Goal: Navigation & Orientation: Find specific page/section

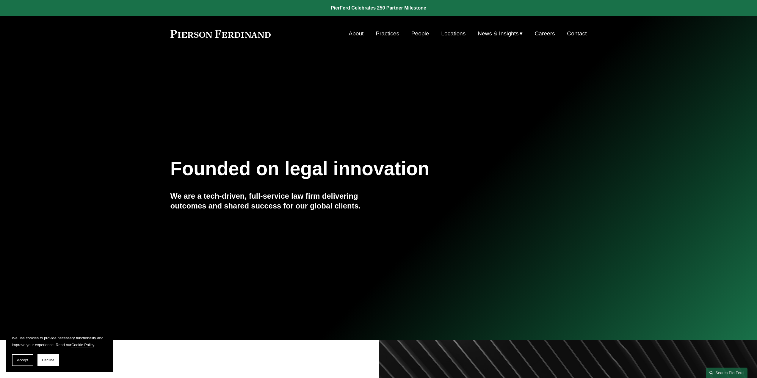
click at [417, 34] on link "People" at bounding box center [421, 33] width 18 height 11
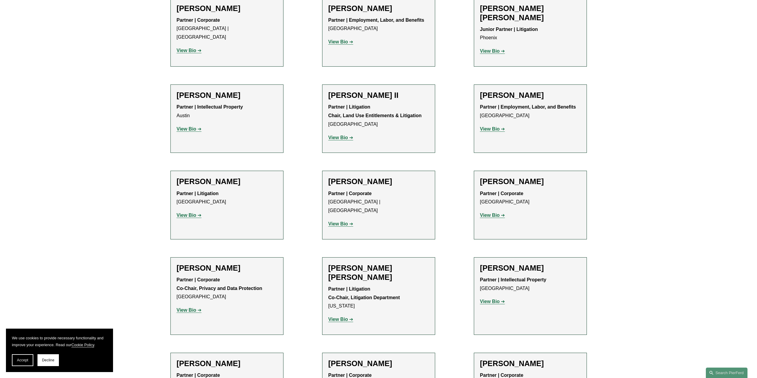
scroll to position [625, 0]
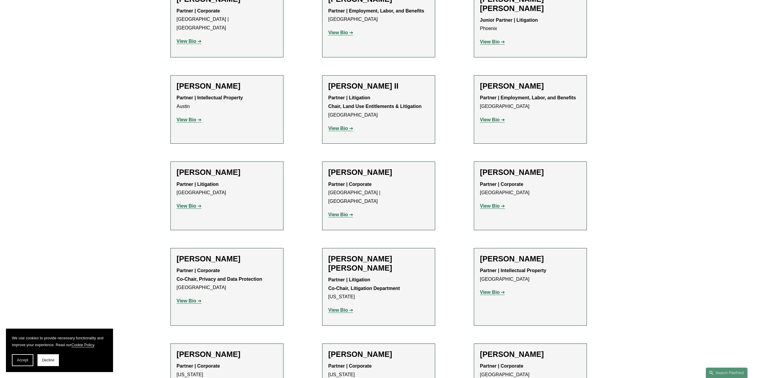
click at [183, 204] on strong "View Bio" at bounding box center [187, 206] width 20 height 5
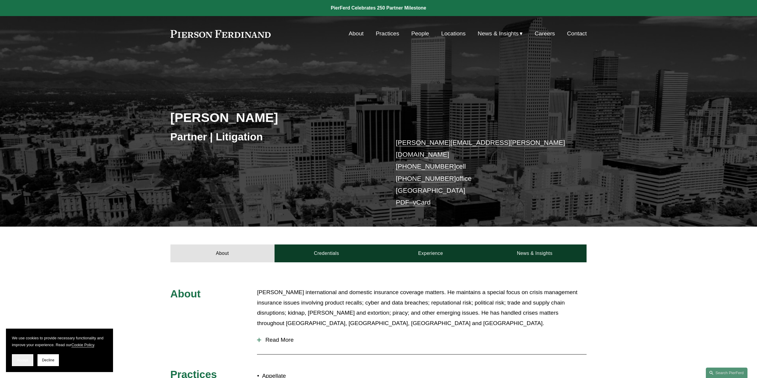
click at [27, 360] on span "Accept" at bounding box center [22, 360] width 11 height 4
